Goal: Transaction & Acquisition: Purchase product/service

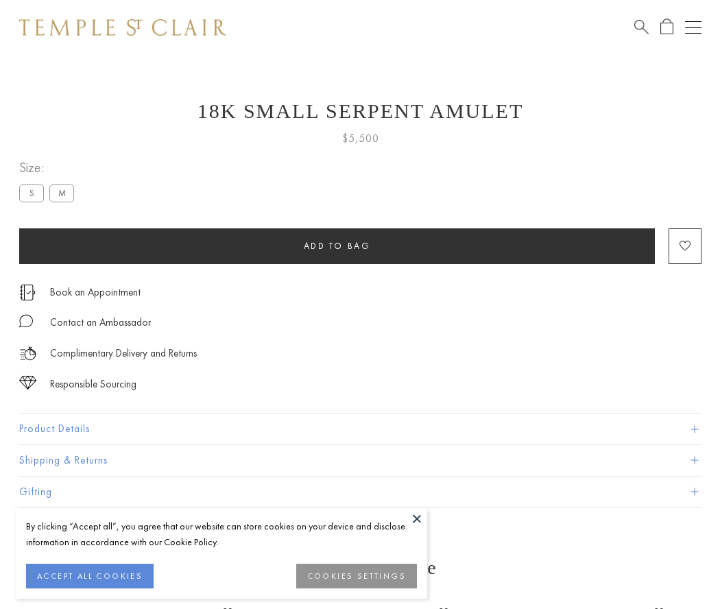
scroll to position [55, 0]
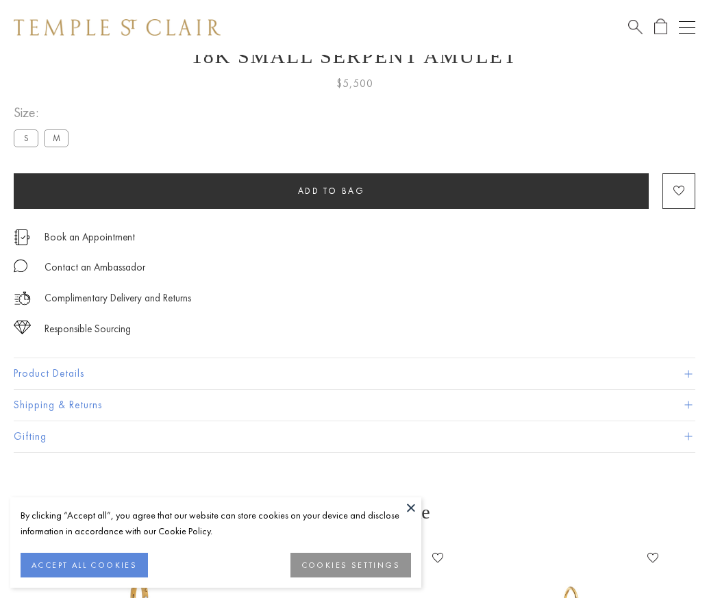
click at [331, 191] on span "Add to bag" at bounding box center [331, 191] width 67 height 12
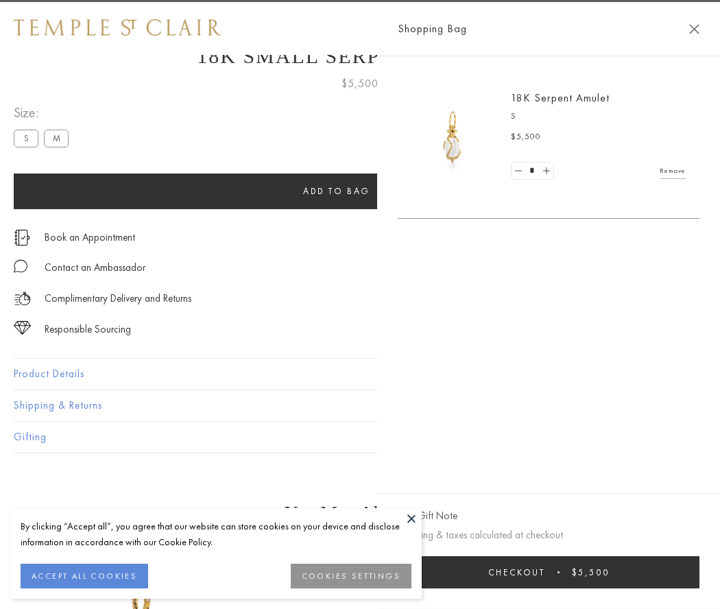
click at [596, 572] on button "Checkout $5,500" at bounding box center [549, 572] width 302 height 32
